Goal: Transaction & Acquisition: Purchase product/service

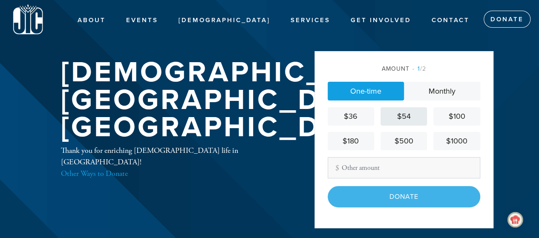
click at [403, 115] on div "$54" at bounding box center [404, 117] width 40 height 12
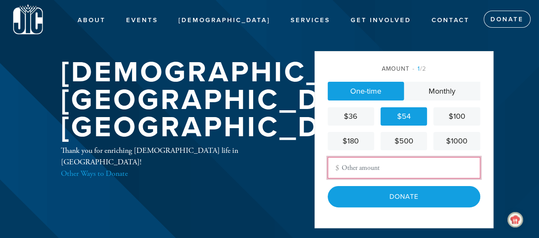
click at [357, 168] on input "Other Amount" at bounding box center [404, 167] width 152 height 21
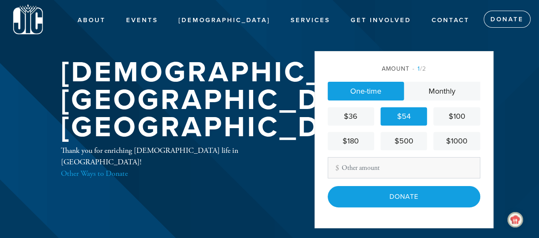
click at [406, 114] on div "$54" at bounding box center [404, 117] width 40 height 12
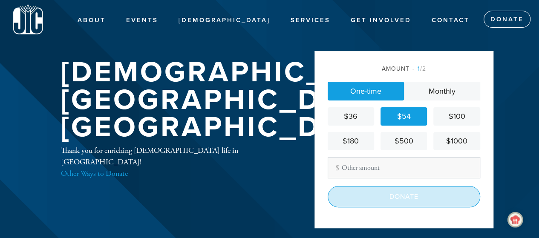
click at [402, 196] on input "Donate" at bounding box center [404, 196] width 152 height 21
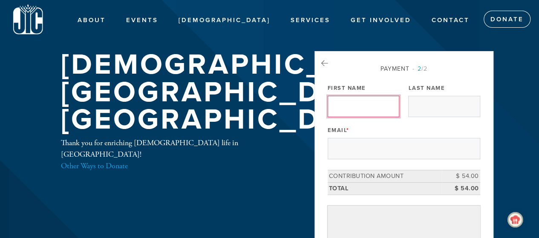
click at [354, 108] on input "First Name" at bounding box center [364, 106] width 72 height 21
type input "s"
type input "S"
type input "[PERSON_NAME]"
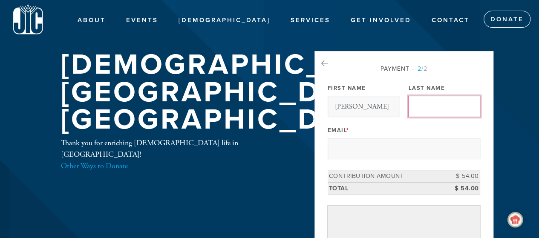
click at [445, 106] on input "Last Name" at bounding box center [444, 106] width 72 height 21
type input "Shahar"
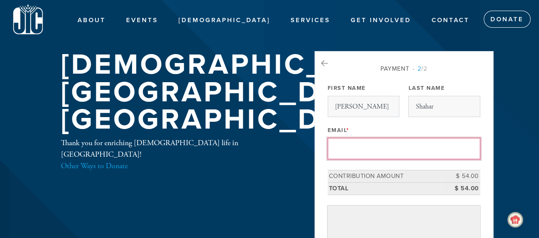
click at [387, 144] on input "Email *" at bounding box center [404, 148] width 152 height 21
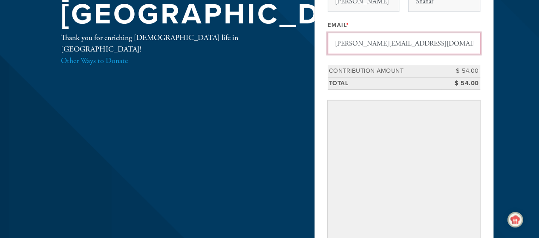
scroll to position [112, 0]
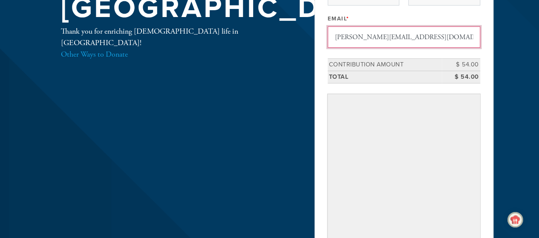
type input "shmuel.shahar@gmail.com"
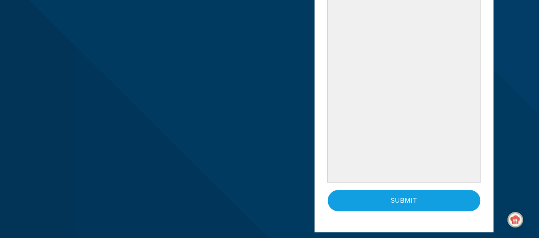
scroll to position [291, 0]
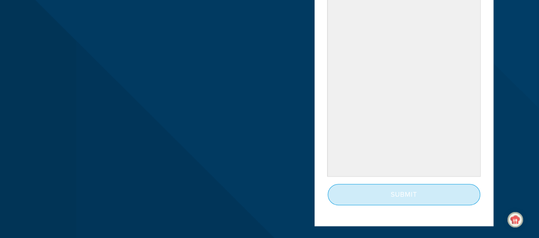
click at [411, 197] on input "Submit" at bounding box center [404, 194] width 152 height 21
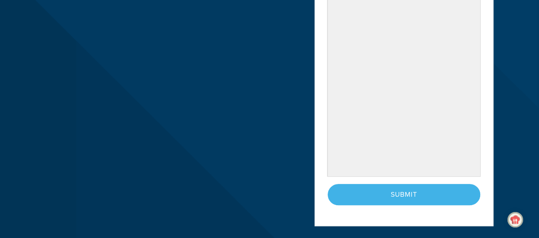
scroll to position [287, 0]
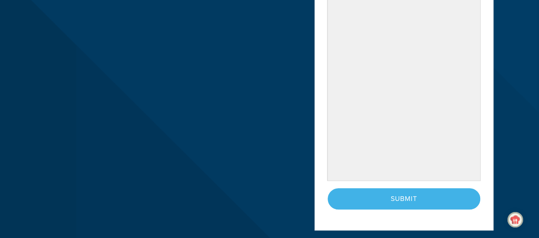
click at [404, 196] on div "< Previous Page Submit" at bounding box center [404, 198] width 152 height 21
click at [409, 194] on div "< Previous Page Submit" at bounding box center [404, 198] width 152 height 21
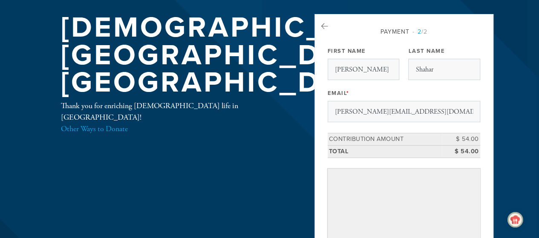
scroll to position [12, 0]
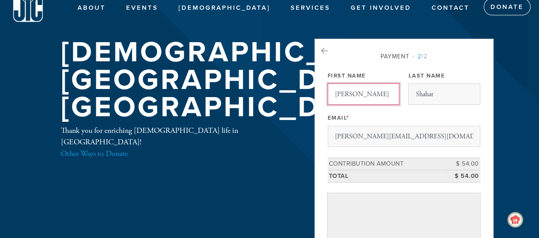
click at [382, 92] on input "Shmuel" at bounding box center [364, 93] width 72 height 21
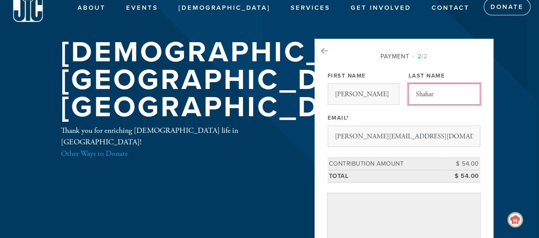
click at [443, 92] on input "Shahar" at bounding box center [444, 93] width 72 height 21
type input "Shahar"
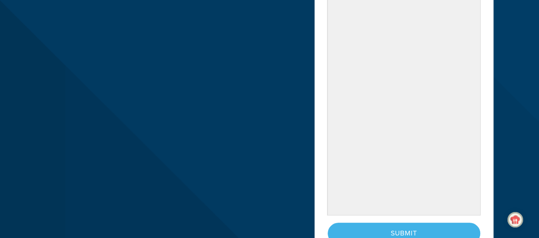
scroll to position [291, 0]
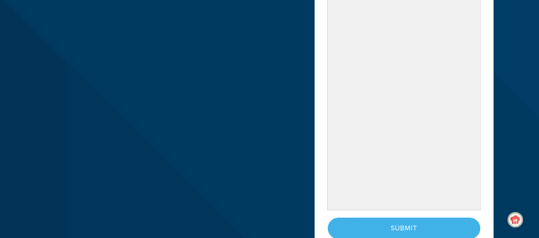
click at [405, 226] on div "< Previous Page Submit" at bounding box center [404, 228] width 152 height 21
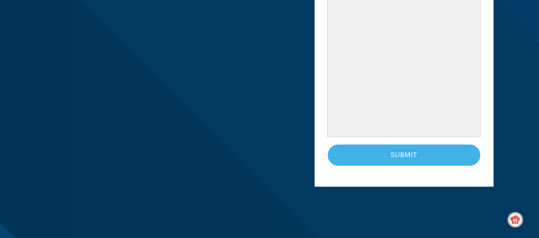
scroll to position [371, 0]
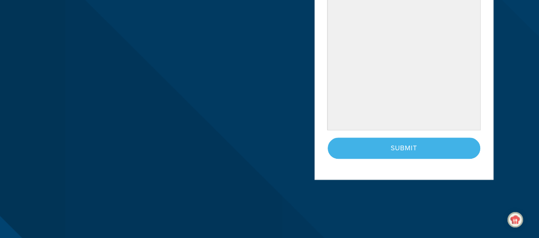
click at [412, 145] on div "< Previous Page Submit" at bounding box center [404, 148] width 152 height 21
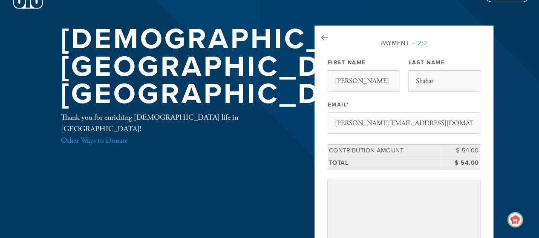
scroll to position [0, 0]
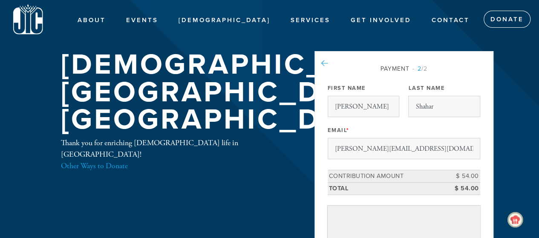
click at [321, 63] on icon at bounding box center [324, 64] width 7 height 8
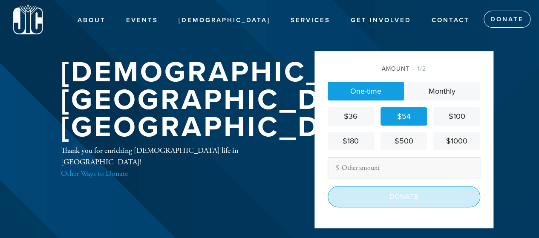
click at [405, 191] on input "Donate" at bounding box center [404, 196] width 152 height 21
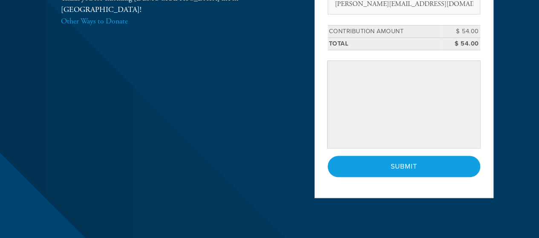
scroll to position [146, 0]
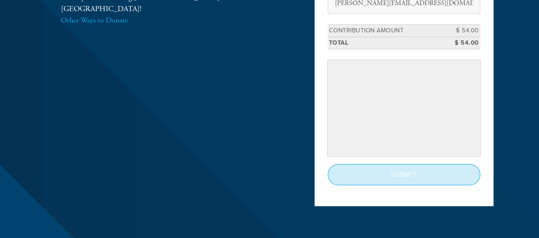
click at [413, 174] on input "Submit" at bounding box center [404, 174] width 152 height 21
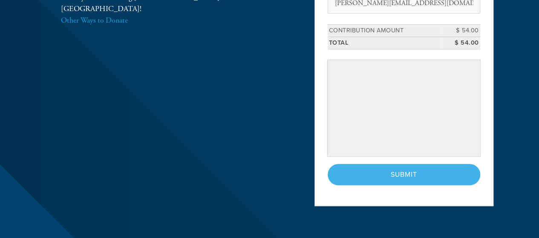
click at [424, 170] on div "< Previous Page Submit" at bounding box center [404, 174] width 152 height 21
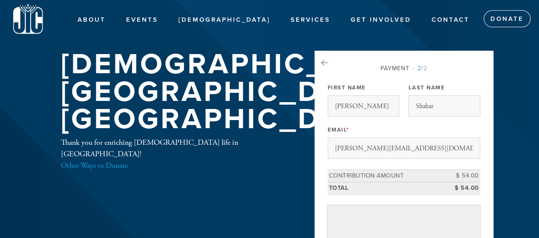
scroll to position [0, 0]
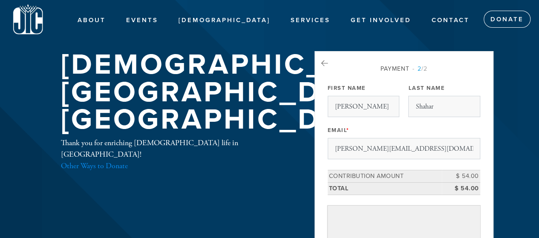
click at [117, 171] on link "Other Ways to Donate" at bounding box center [94, 166] width 67 height 10
